Goal: Task Accomplishment & Management: Use online tool/utility

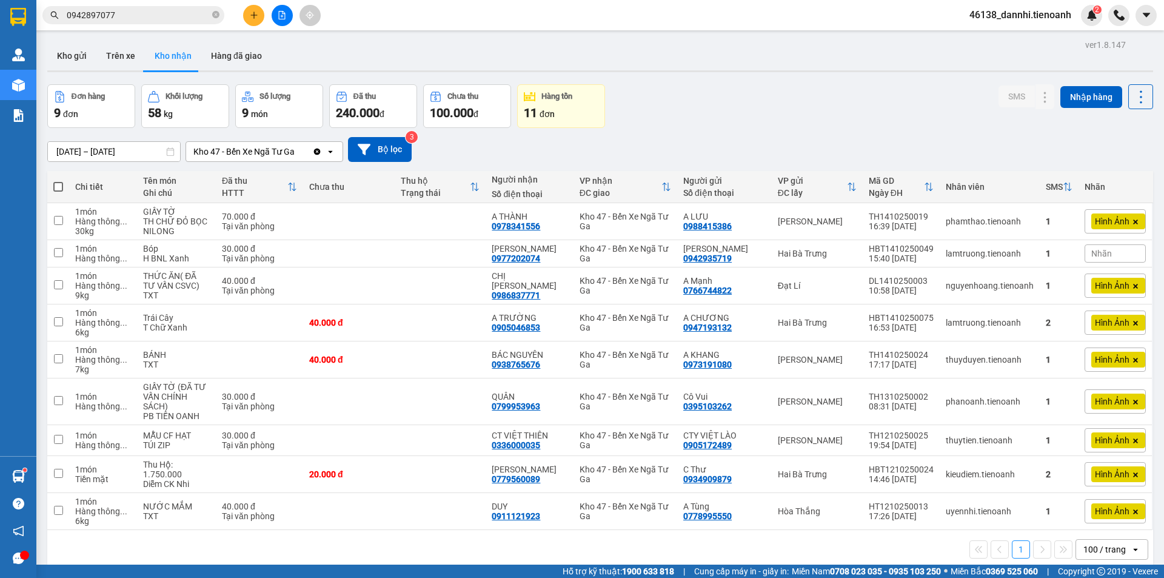
scroll to position [56, 0]
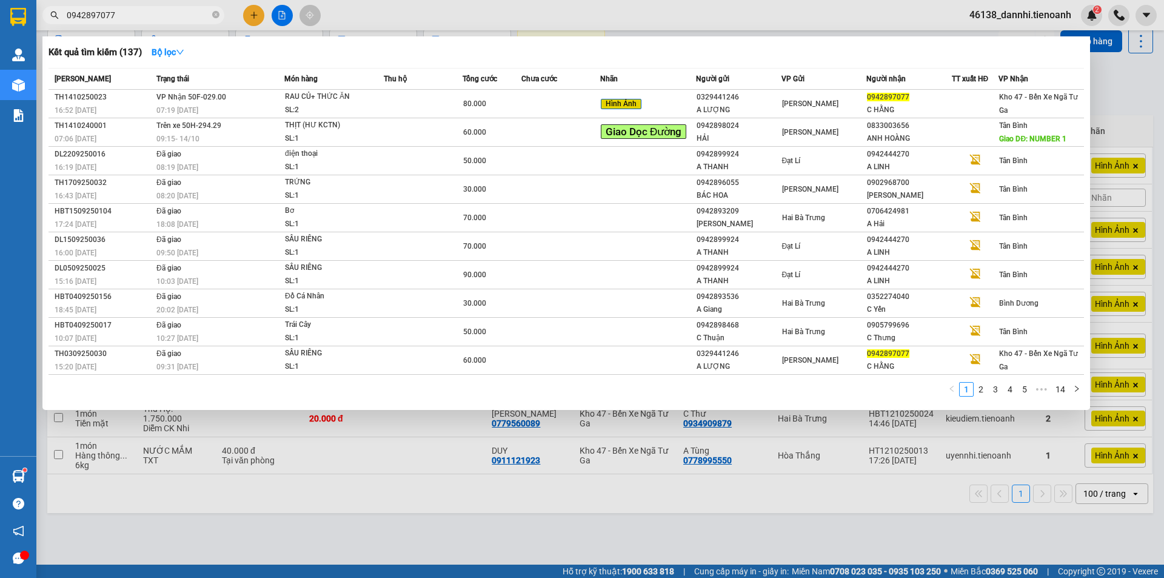
click at [206, 14] on input "0942897077" at bounding box center [138, 14] width 143 height 13
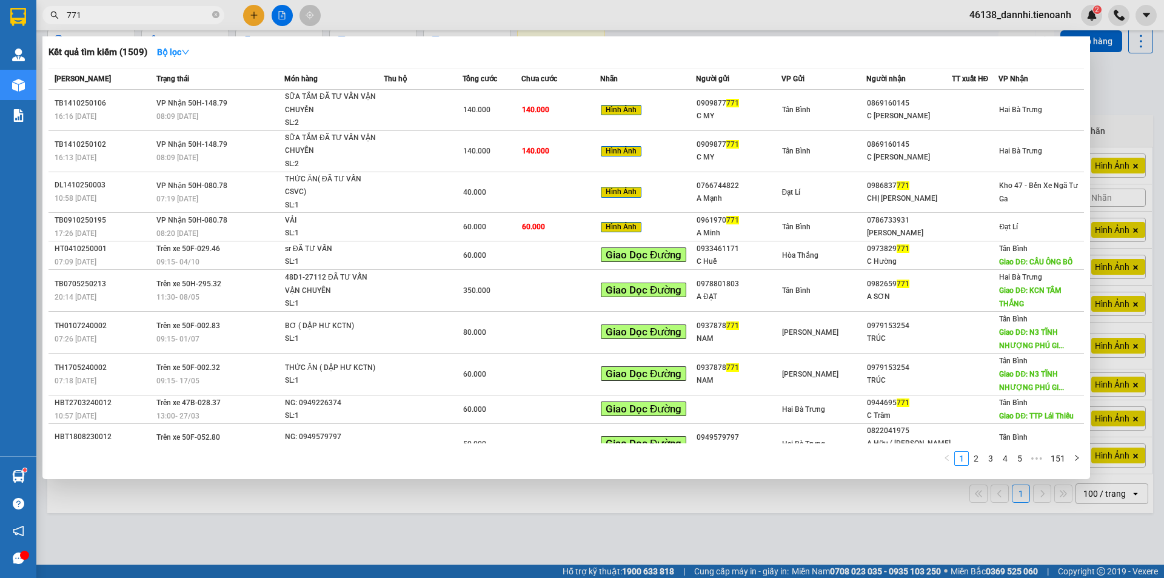
click at [206, 14] on input "771" at bounding box center [138, 14] width 143 height 13
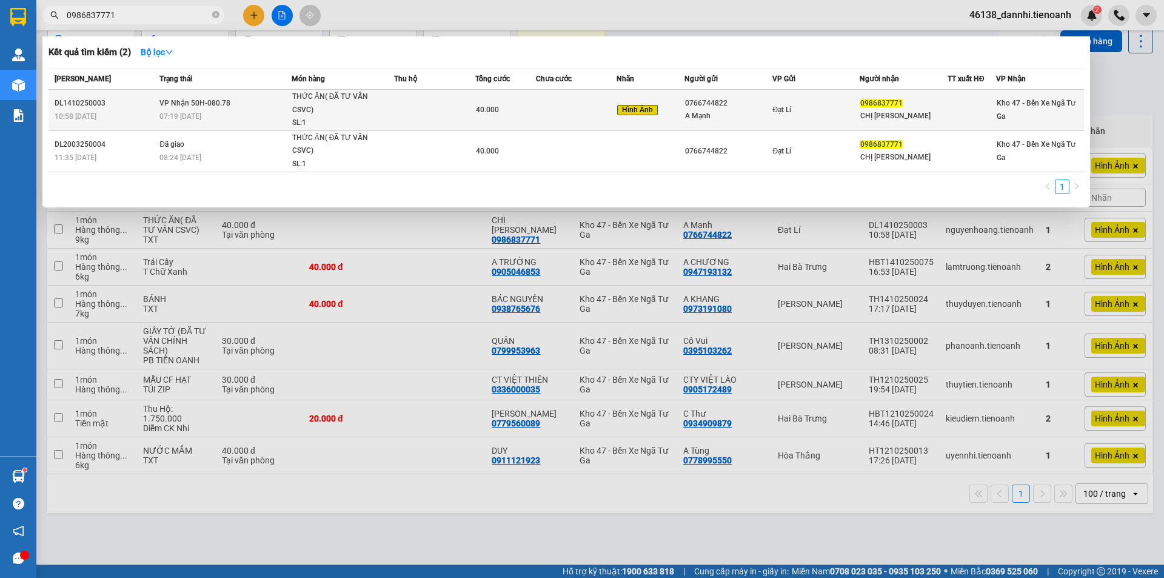
type input "0986837771"
click at [292, 112] on div "THỨC ĂN( ĐÃ TƯ VẤN CSVC)" at bounding box center [337, 103] width 91 height 26
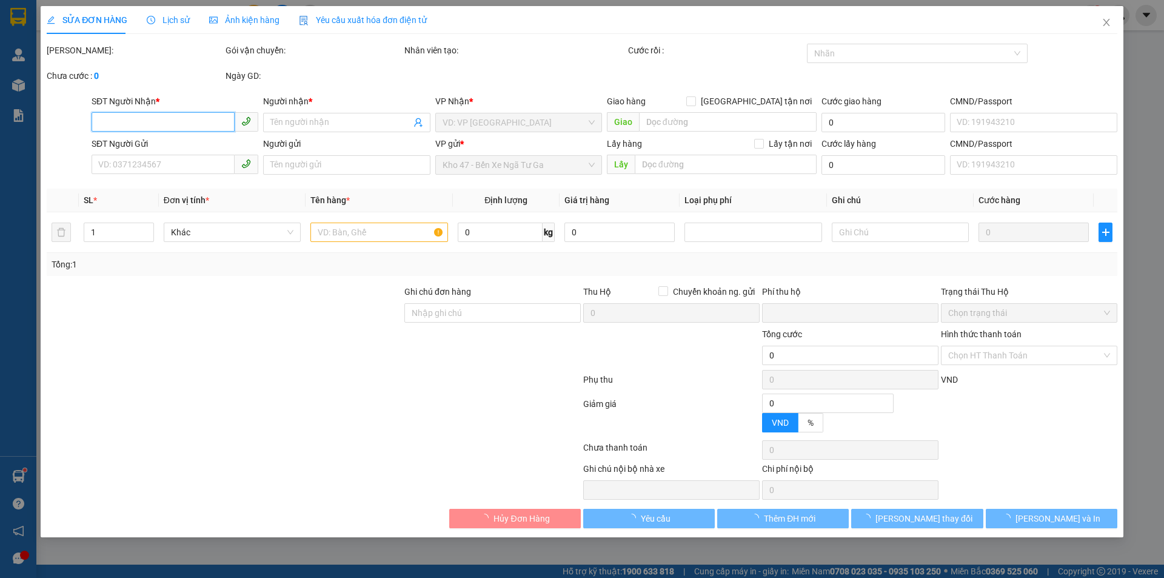
type input "0986837771"
type input "CHỊ [PERSON_NAME]"
type input "0766744822"
type input "A Mạnh"
type input "0"
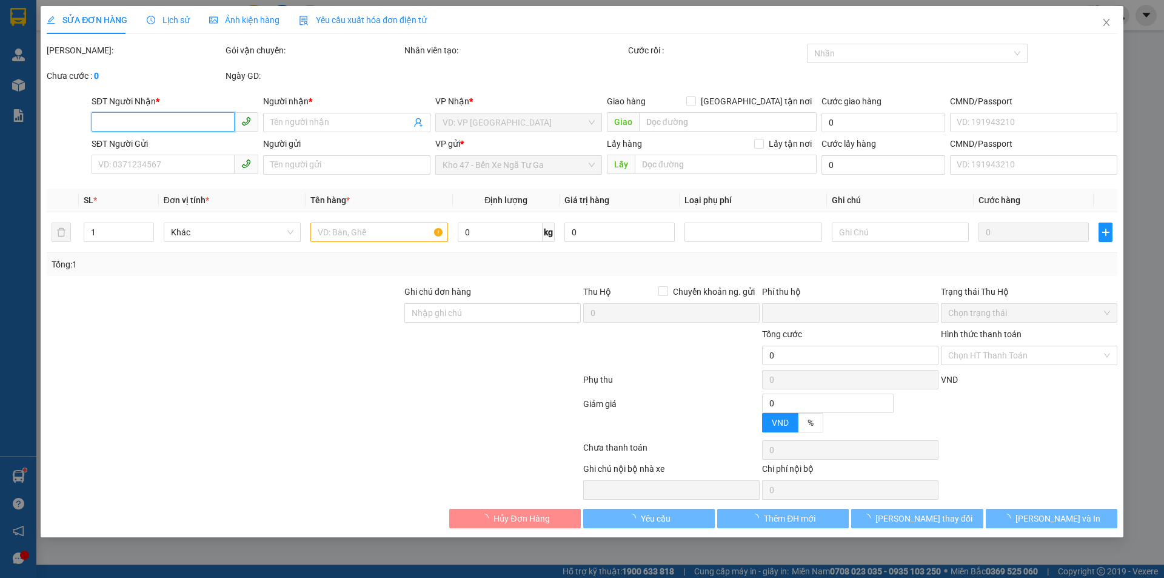
type input "40.000"
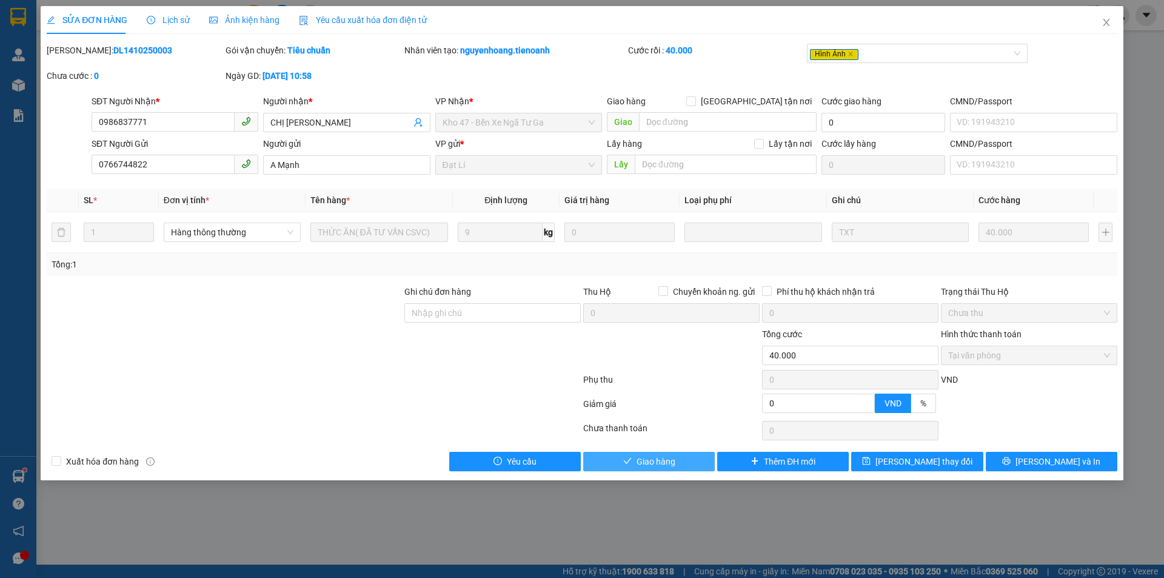
drag, startPoint x: 598, startPoint y: 467, endPoint x: 585, endPoint y: 466, distance: 13.4
click at [596, 467] on button "Giao hàng" at bounding box center [649, 461] width 132 height 19
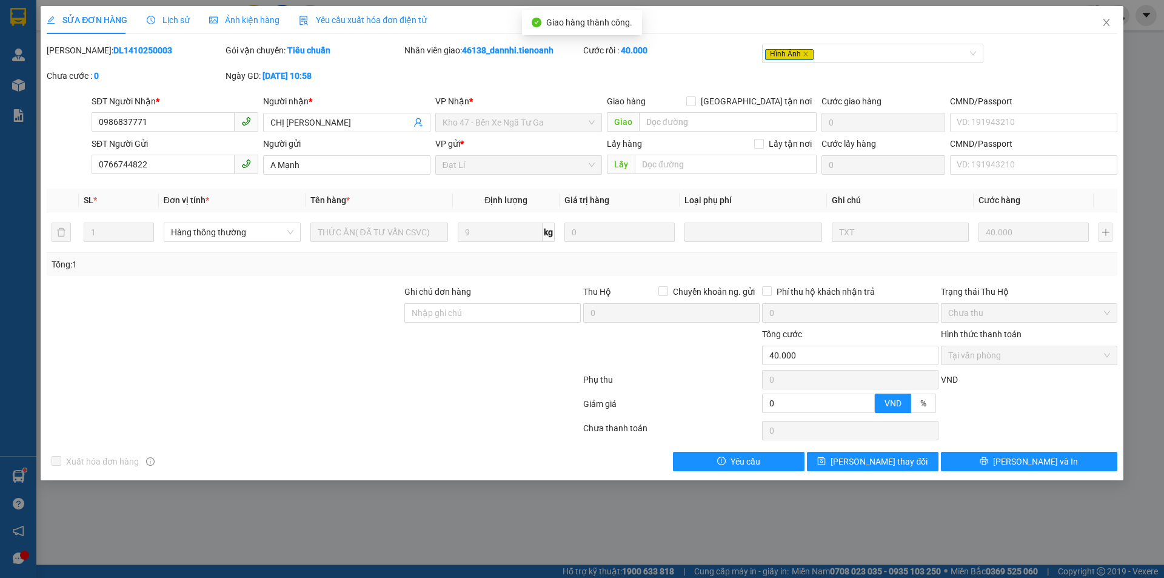
click at [257, 27] on div "Ảnh kiện hàng" at bounding box center [244, 20] width 70 height 28
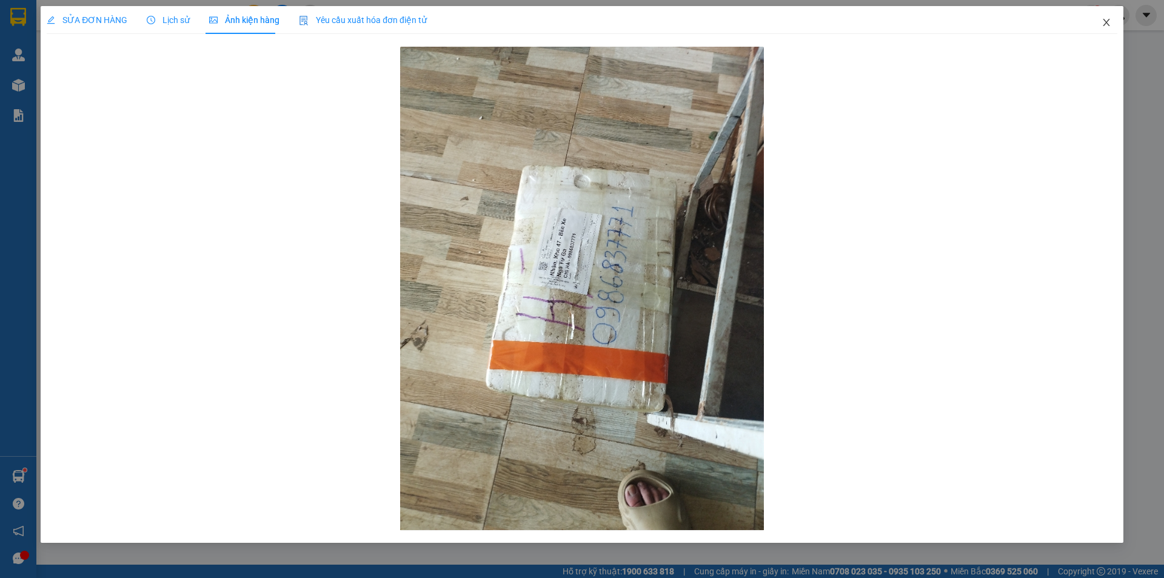
click at [1096, 30] on span "Close" at bounding box center [1107, 23] width 34 height 34
